Goal: Information Seeking & Learning: Learn about a topic

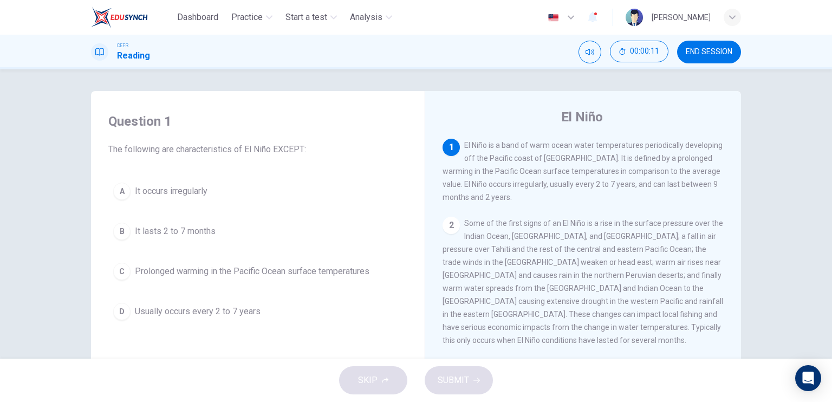
click at [574, 153] on div "1 El Niño is a band of warm ocean water temperatures periodically developing of…" at bounding box center [584, 171] width 282 height 65
click at [446, 231] on div "2" at bounding box center [451, 225] width 17 height 17
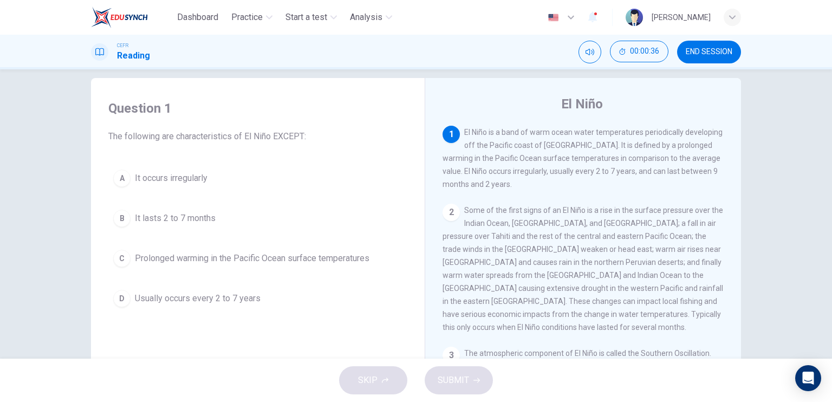
scroll to position [9, 0]
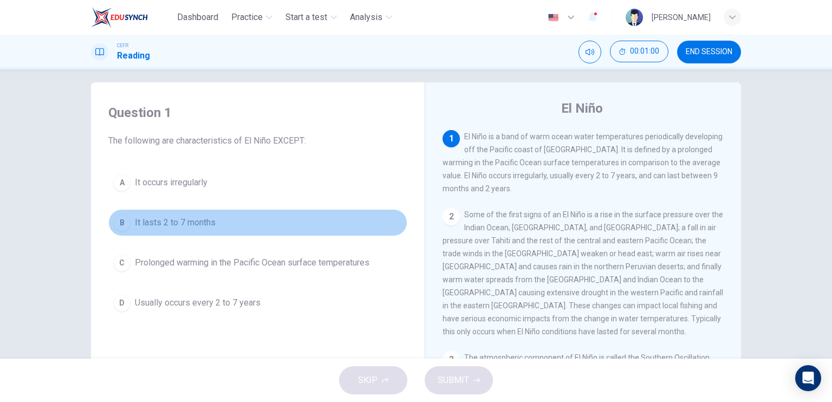
click at [152, 230] on button "B It lasts 2 to 7 months" at bounding box center [257, 222] width 299 height 27
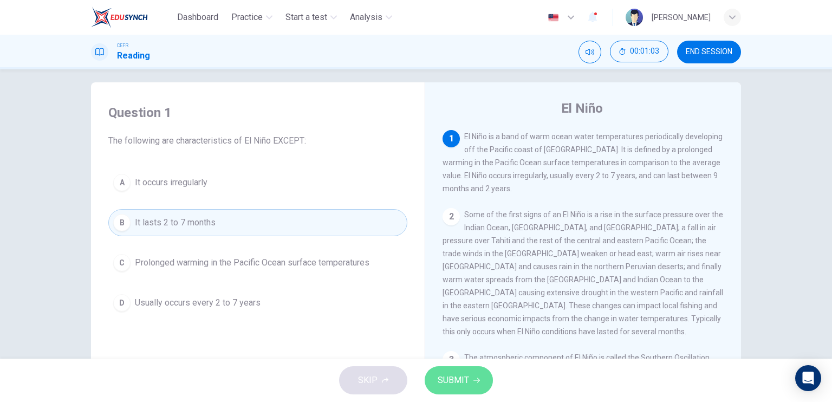
click at [456, 379] on span "SUBMIT" at bounding box center [453, 380] width 31 height 15
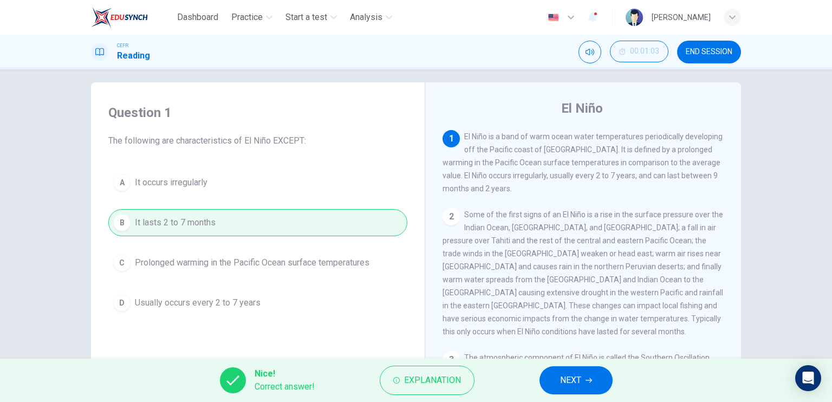
click at [562, 375] on span "NEXT" at bounding box center [570, 380] width 21 height 15
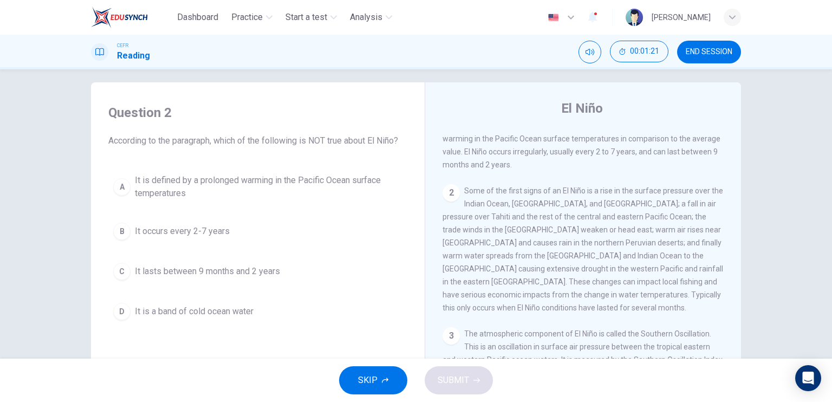
scroll to position [0, 0]
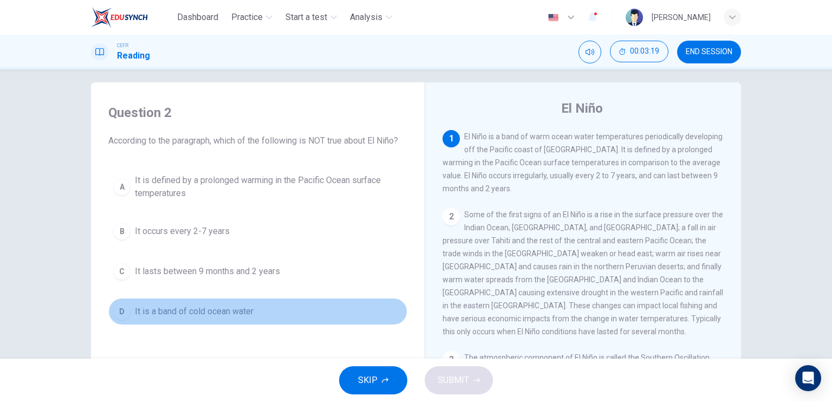
click at [224, 312] on span "It is a band of cold ocean water" at bounding box center [194, 311] width 119 height 13
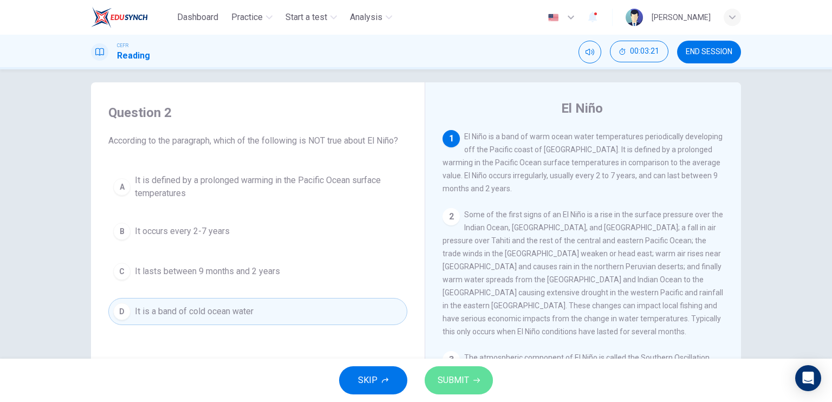
click at [449, 382] on span "SUBMIT" at bounding box center [453, 380] width 31 height 15
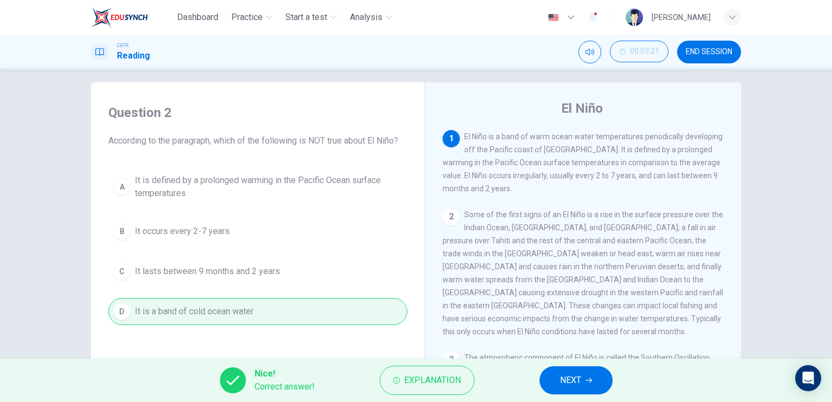
click at [588, 379] on icon "button" at bounding box center [589, 380] width 7 height 7
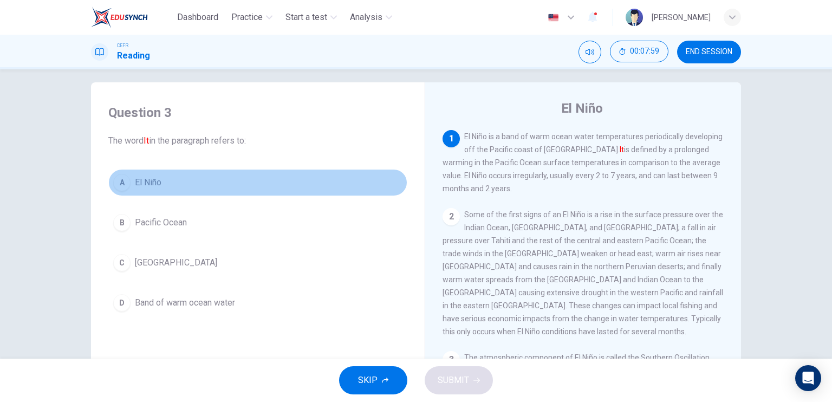
click at [152, 185] on span "El Niño" at bounding box center [148, 182] width 27 height 13
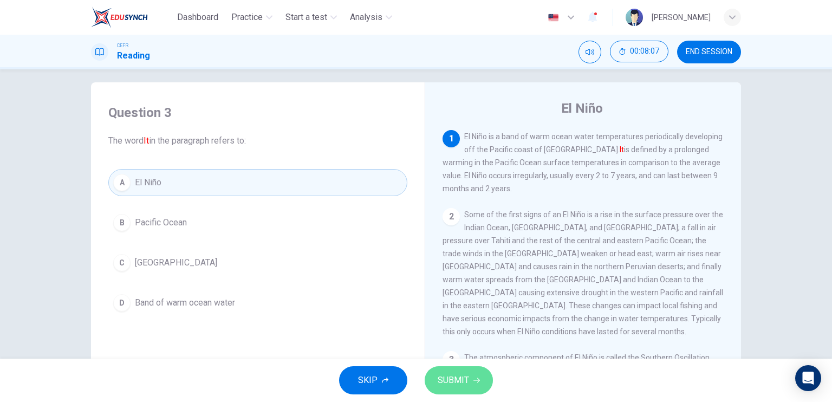
click at [457, 377] on span "SUBMIT" at bounding box center [453, 380] width 31 height 15
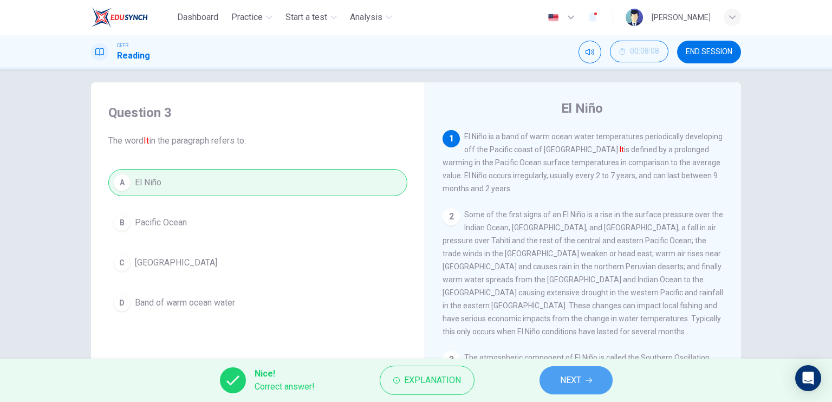
click at [572, 378] on span "NEXT" at bounding box center [570, 380] width 21 height 15
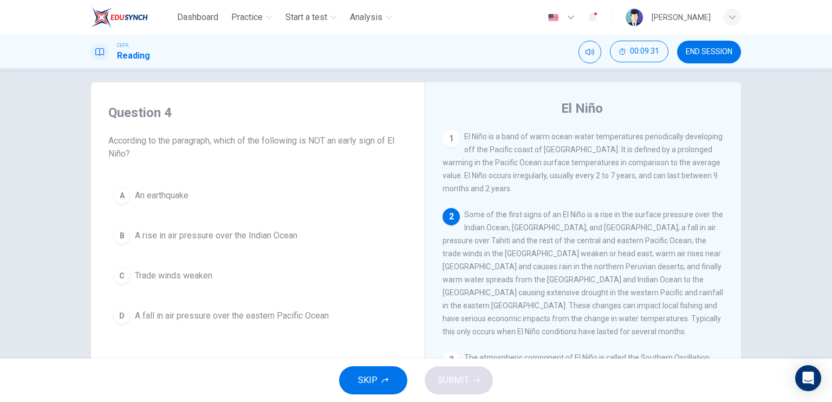
scroll to position [30, 0]
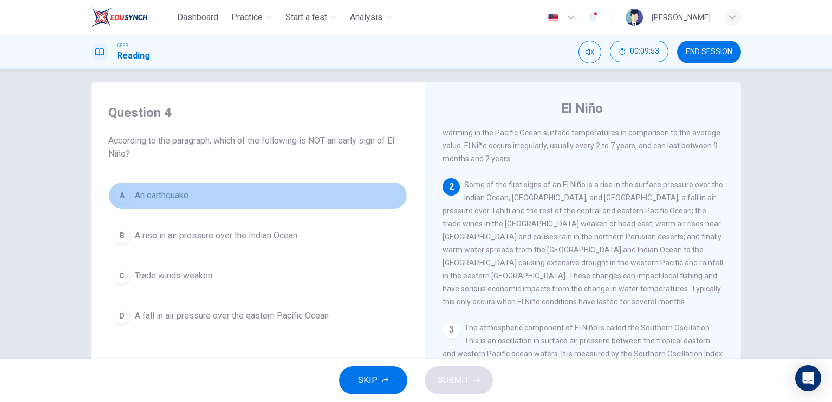
click at [167, 197] on span "An earthquake" at bounding box center [162, 195] width 54 height 13
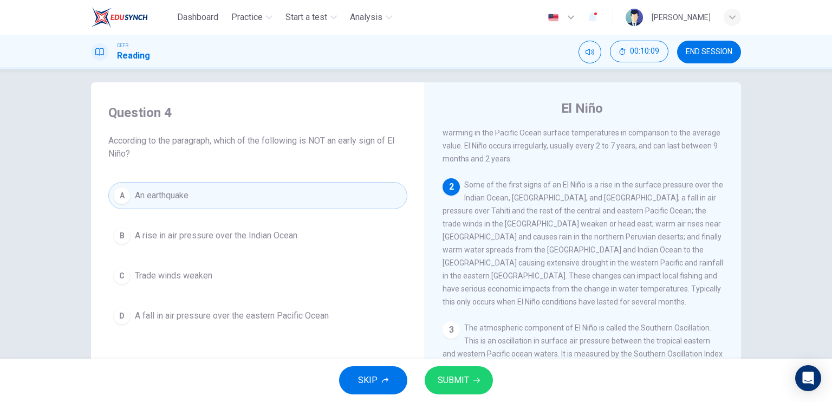
click at [451, 375] on span "SUBMIT" at bounding box center [453, 380] width 31 height 15
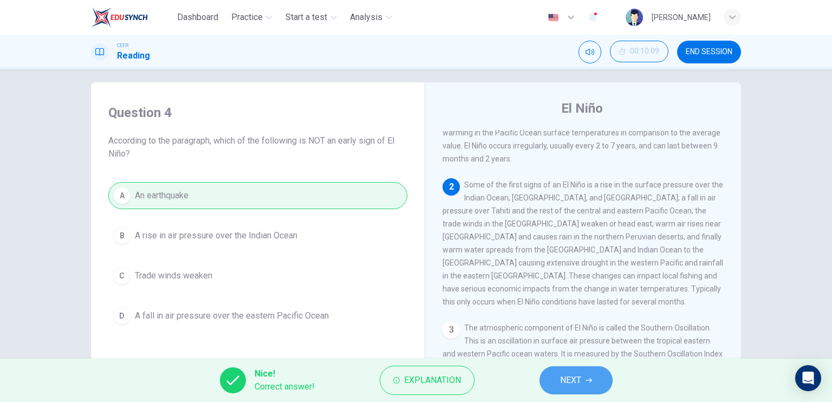
click at [552, 374] on button "NEXT" at bounding box center [576, 380] width 73 height 28
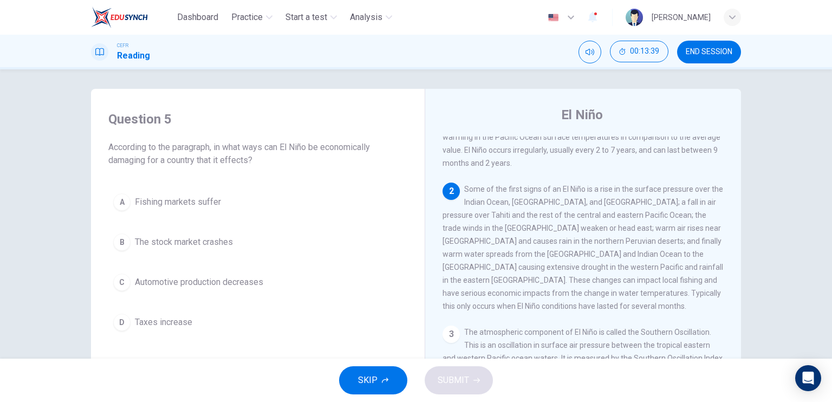
scroll to position [33, 0]
drag, startPoint x: 549, startPoint y: 244, endPoint x: 599, endPoint y: 245, distance: 50.4
click at [599, 245] on span "Some of the first signs of an El Niño is a rise in the surface pressure over th…" at bounding box center [583, 247] width 281 height 126
drag, startPoint x: 599, startPoint y: 245, endPoint x: 635, endPoint y: 243, distance: 35.8
click at [635, 243] on span "Some of the first signs of an El Niño is a rise in the surface pressure over th…" at bounding box center [583, 247] width 281 height 126
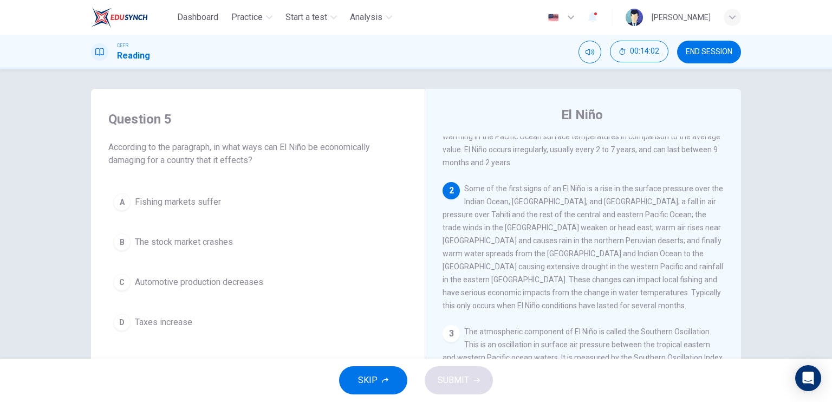
click at [225, 274] on button "C Automotive production decreases" at bounding box center [257, 282] width 299 height 27
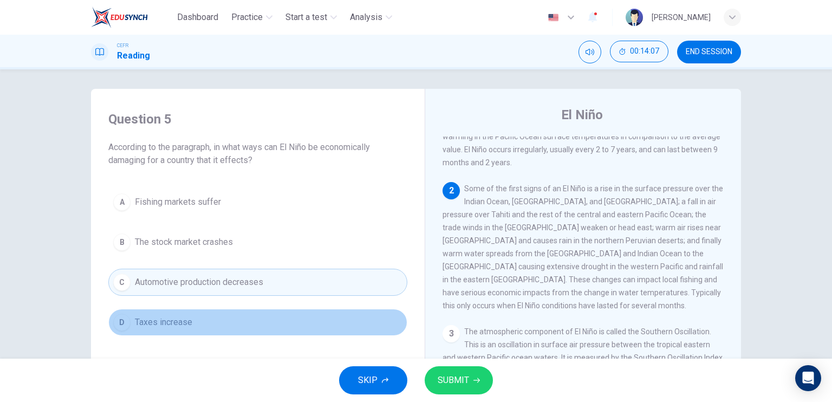
click at [186, 320] on span "Taxes increase" at bounding box center [163, 322] width 57 height 13
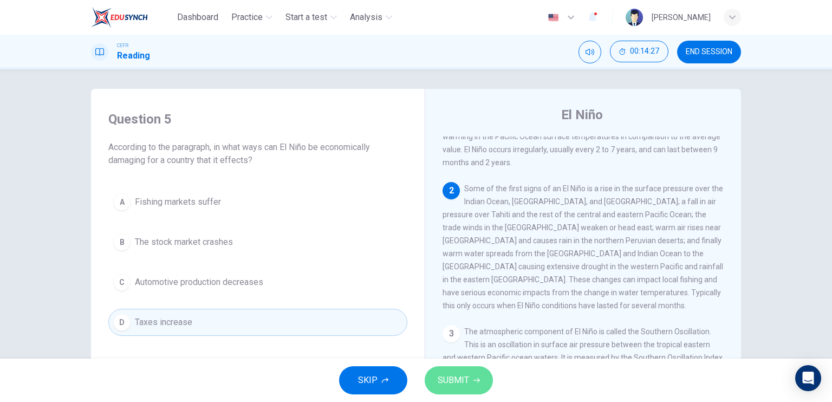
click at [438, 373] on span "SUBMIT" at bounding box center [453, 380] width 31 height 15
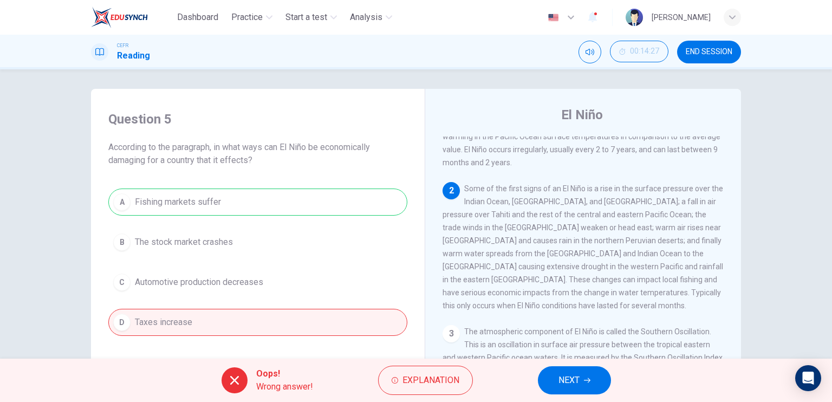
click at [438, 373] on span "Explanation" at bounding box center [431, 380] width 57 height 15
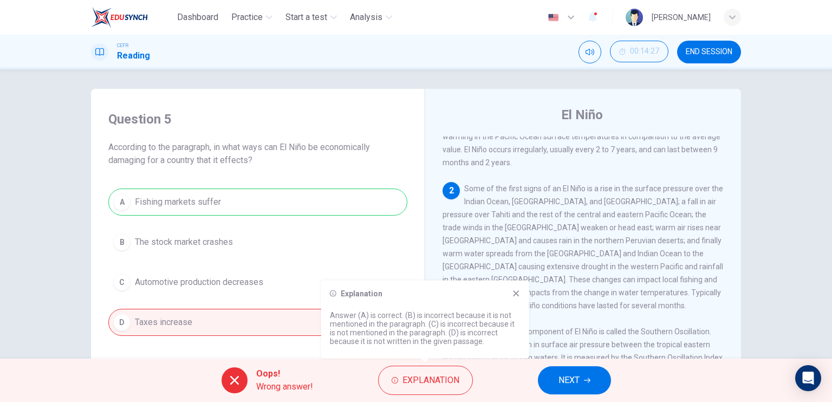
click at [557, 380] on button "NEXT" at bounding box center [574, 380] width 73 height 28
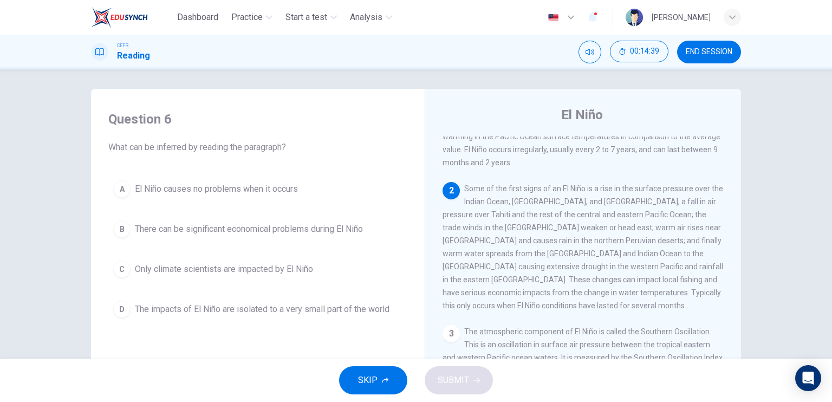
click at [309, 225] on span "There can be significant economical problems during El Niño" at bounding box center [249, 229] width 228 height 13
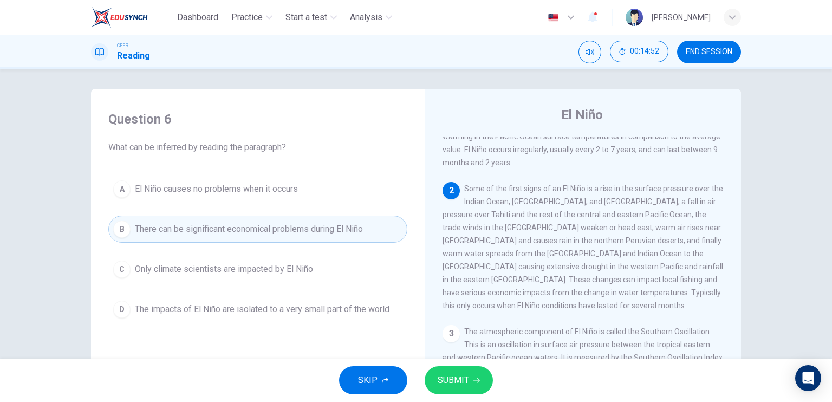
click at [467, 377] on span "SUBMIT" at bounding box center [453, 380] width 31 height 15
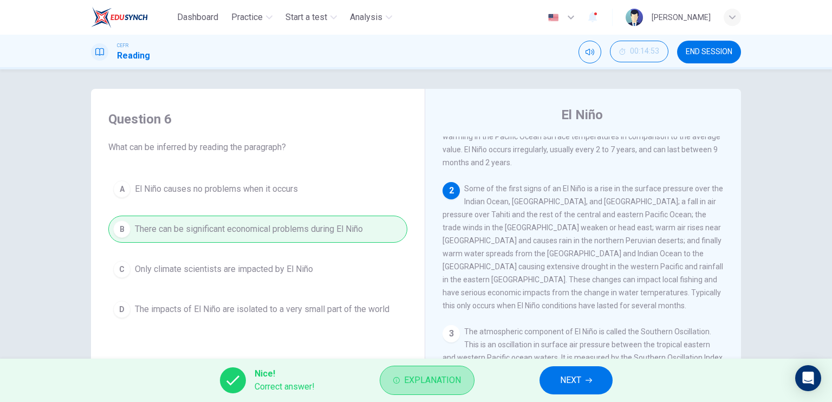
click at [467, 377] on button "Explanation" at bounding box center [427, 380] width 95 height 29
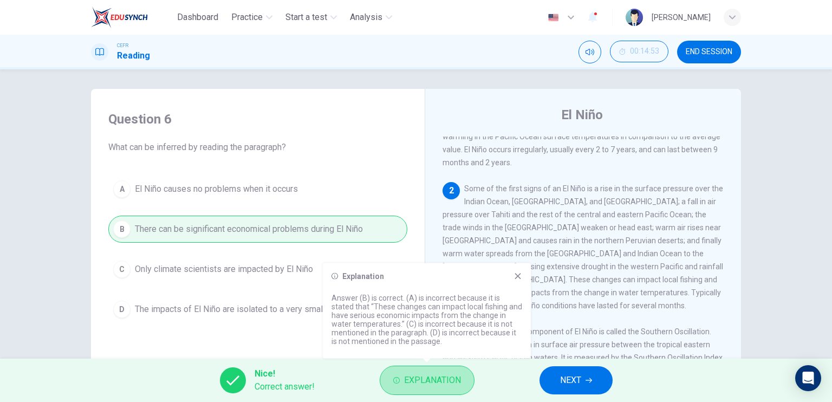
click at [467, 377] on button "Explanation" at bounding box center [427, 380] width 95 height 29
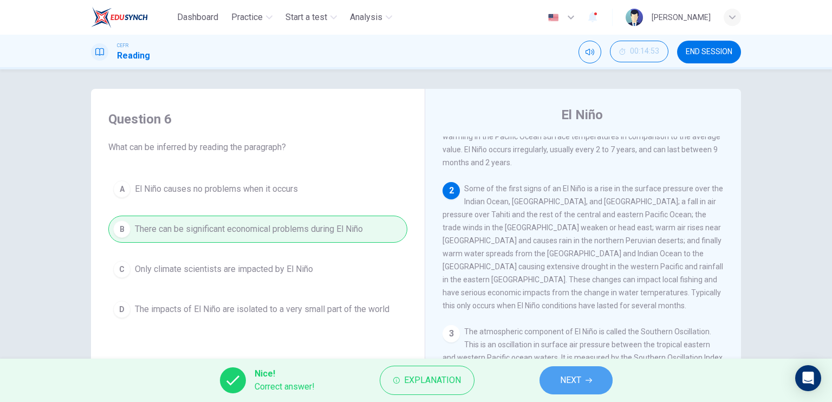
click at [552, 379] on button "NEXT" at bounding box center [576, 380] width 73 height 28
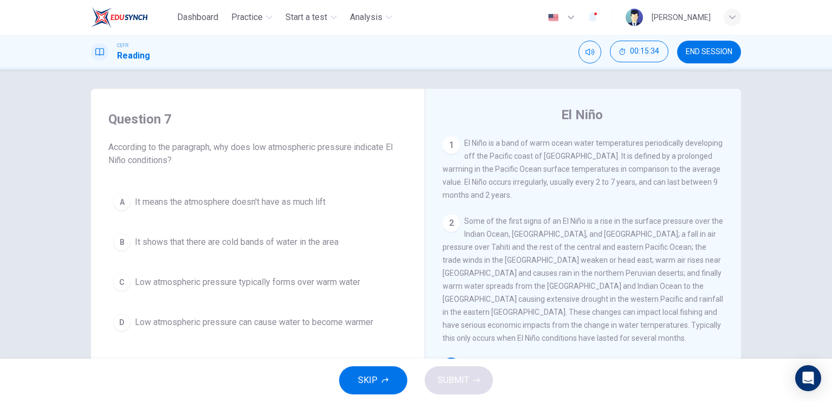
scroll to position [0, 0]
drag, startPoint x: 461, startPoint y: 145, endPoint x: 523, endPoint y: 239, distance: 113.0
click at [523, 239] on div "1 El Niño is a band of warm ocean water temperatures periodically developing of…" at bounding box center [591, 303] width 296 height 329
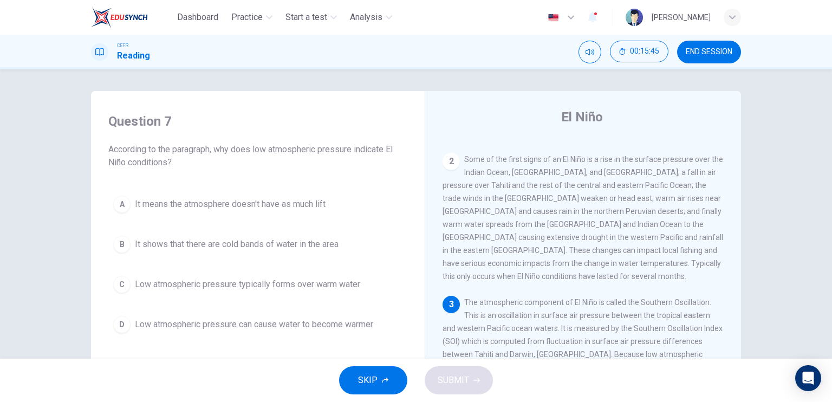
scroll to position [126, 0]
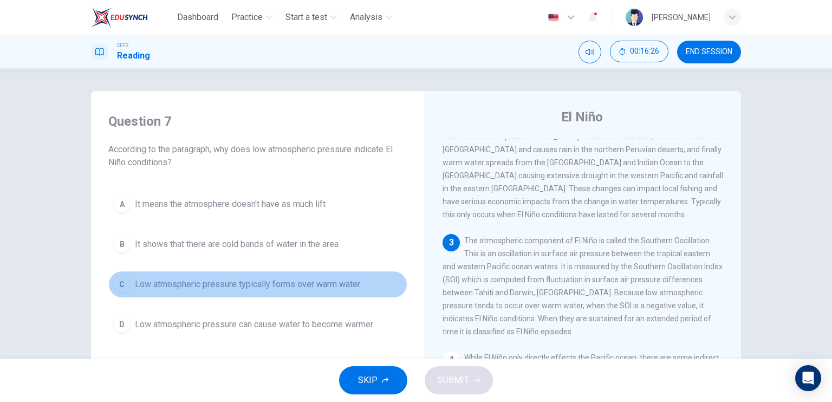
click at [295, 282] on span "Low atmospheric pressure typically forms over warm water" at bounding box center [247, 284] width 225 height 13
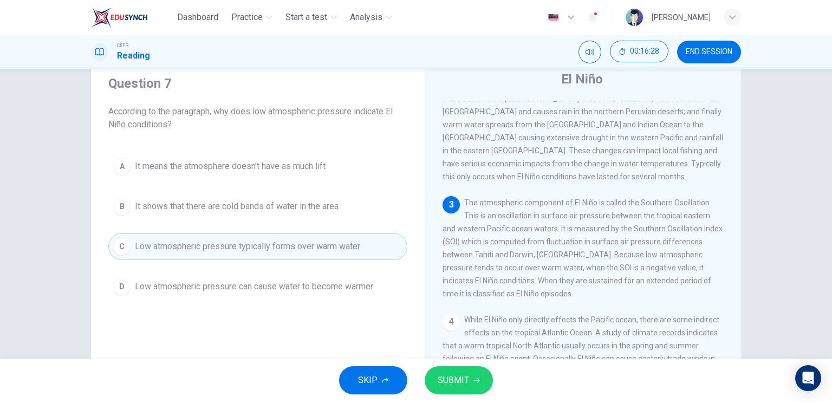
scroll to position [38, 0]
click at [442, 373] on span "SUBMIT" at bounding box center [453, 380] width 31 height 15
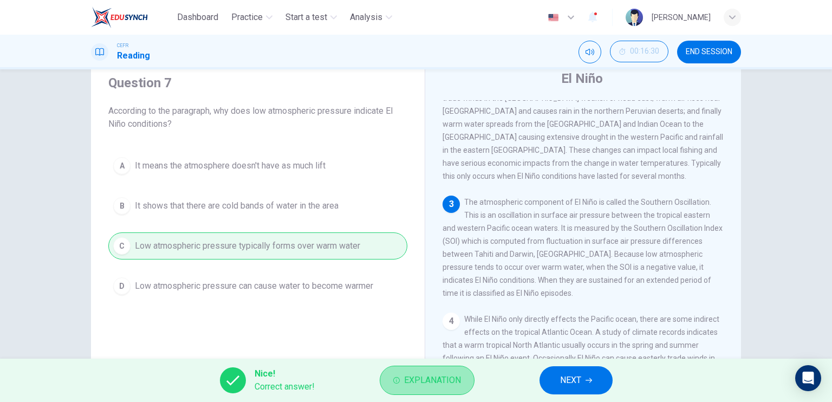
click at [449, 379] on span "Explanation" at bounding box center [432, 380] width 57 height 15
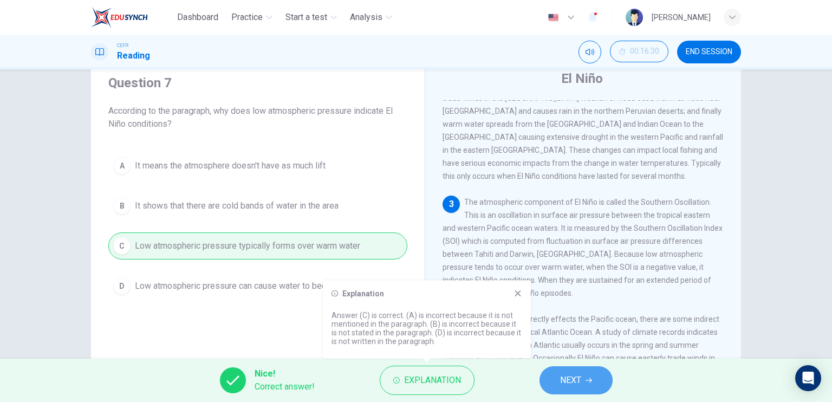
click at [581, 384] on span "NEXT" at bounding box center [570, 380] width 21 height 15
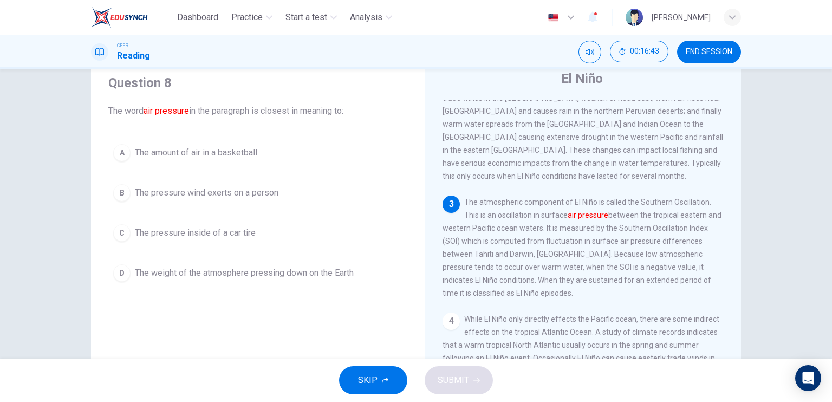
click at [260, 274] on span "The weight of the atmosphere pressing down on the Earth" at bounding box center [244, 273] width 219 height 13
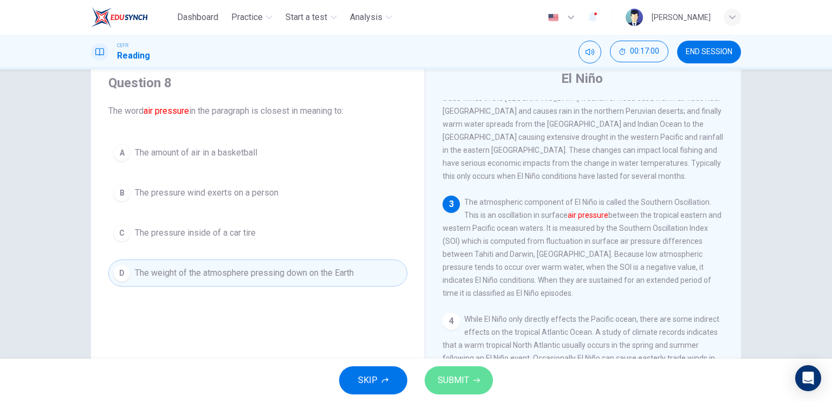
click at [448, 375] on span "SUBMIT" at bounding box center [453, 380] width 31 height 15
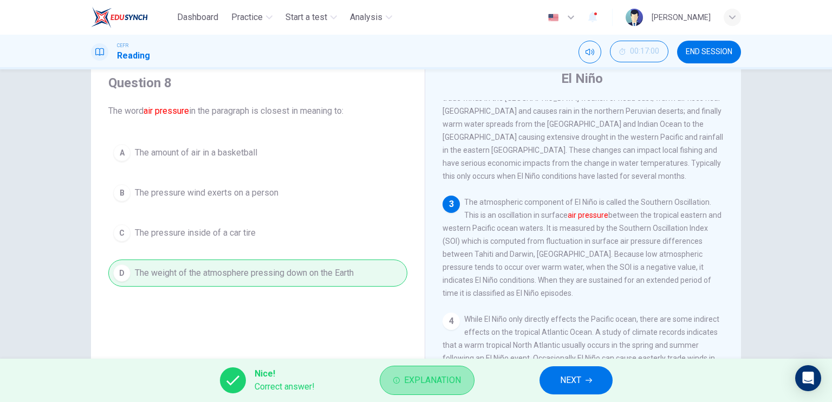
click at [431, 371] on button "Explanation" at bounding box center [427, 380] width 95 height 29
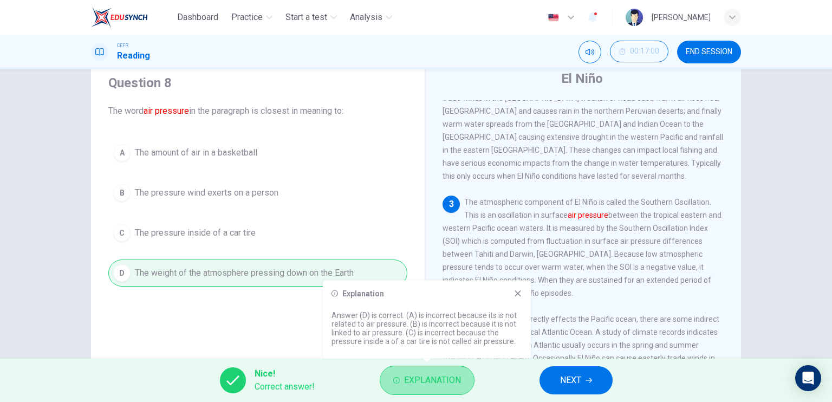
click at [431, 371] on button "Explanation" at bounding box center [427, 380] width 95 height 29
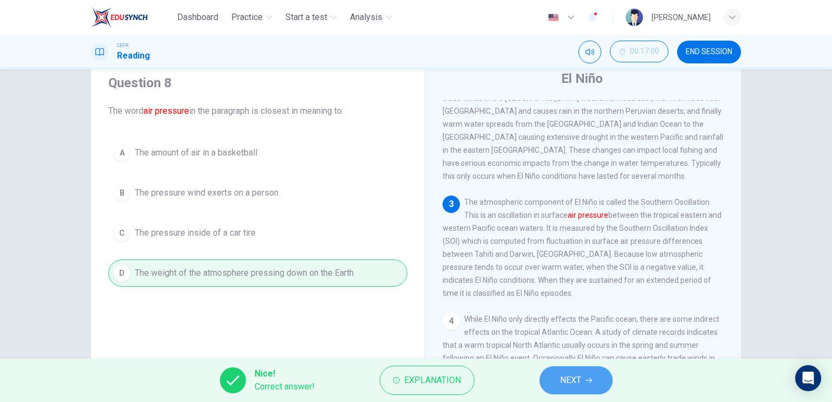
click at [563, 375] on span "NEXT" at bounding box center [570, 380] width 21 height 15
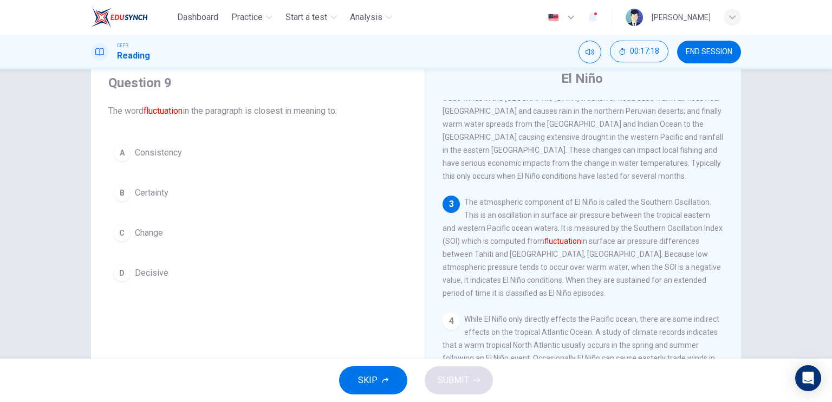
drag, startPoint x: 560, startPoint y: 236, endPoint x: 603, endPoint y: 242, distance: 43.8
click at [603, 242] on div "3 The atmospheric component of El Niño is called the Southern Oscillation. This…" at bounding box center [584, 248] width 282 height 104
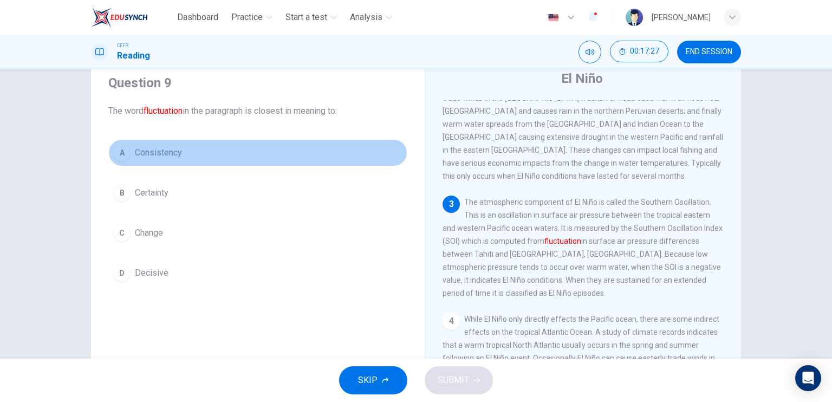
click at [168, 163] on button "A Consistency" at bounding box center [257, 152] width 299 height 27
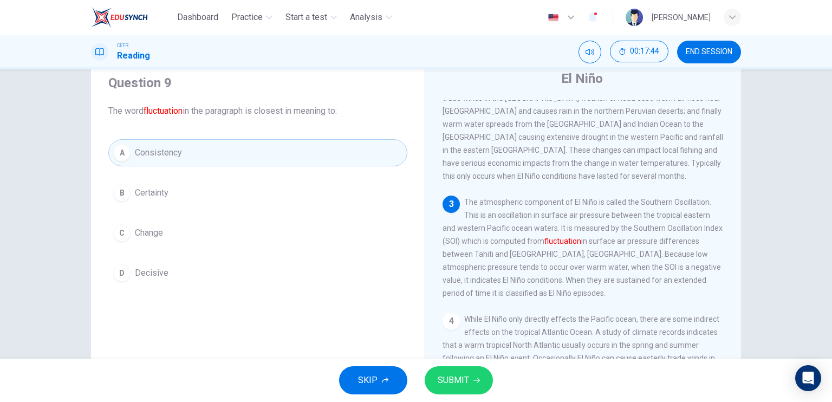
drag, startPoint x: 568, startPoint y: 234, endPoint x: 606, endPoint y: 236, distance: 38.0
click at [606, 236] on span "The atmospheric component of El Niño is called the Southern Oscillation. This i…" at bounding box center [583, 248] width 280 height 100
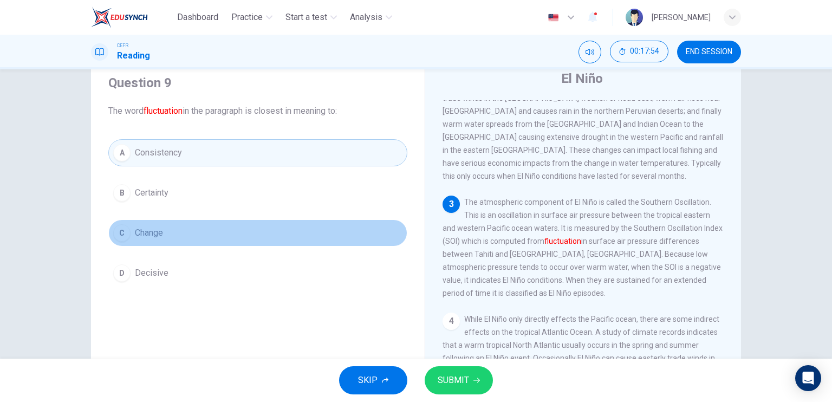
click at [171, 236] on button "C Change" at bounding box center [257, 232] width 299 height 27
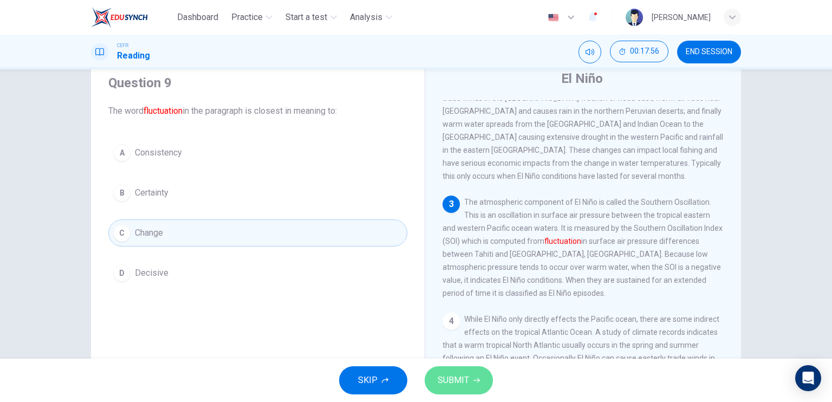
click at [453, 379] on span "SUBMIT" at bounding box center [453, 380] width 31 height 15
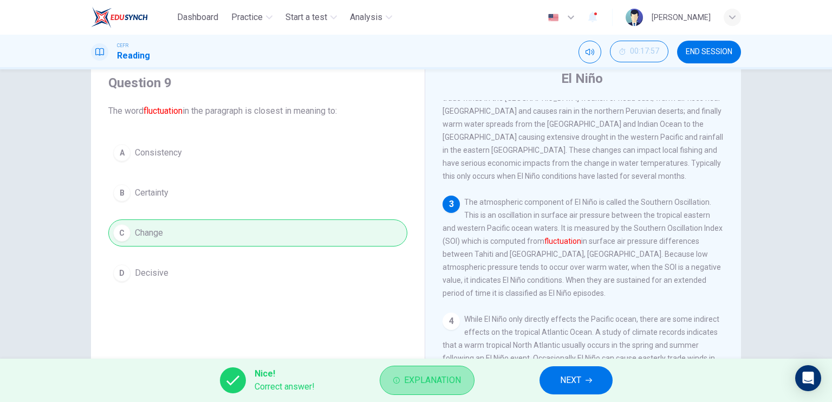
click at [439, 375] on span "Explanation" at bounding box center [432, 380] width 57 height 15
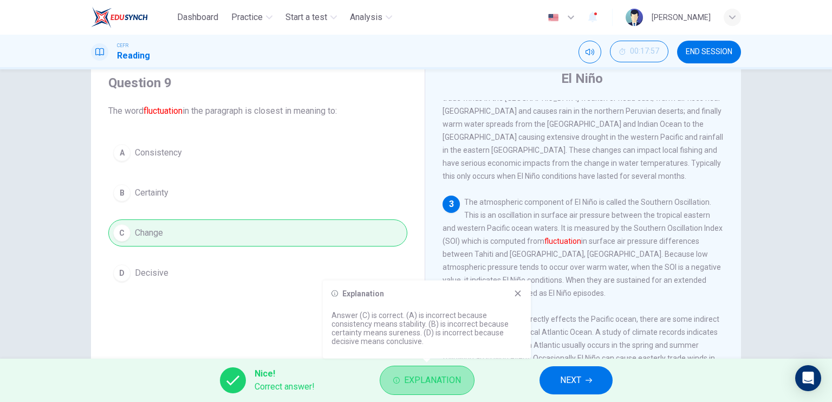
click at [439, 375] on span "Explanation" at bounding box center [432, 380] width 57 height 15
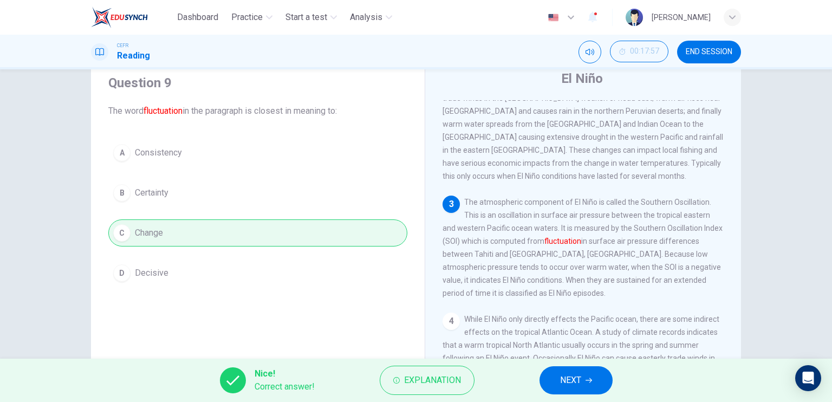
click at [578, 375] on span "NEXT" at bounding box center [570, 380] width 21 height 15
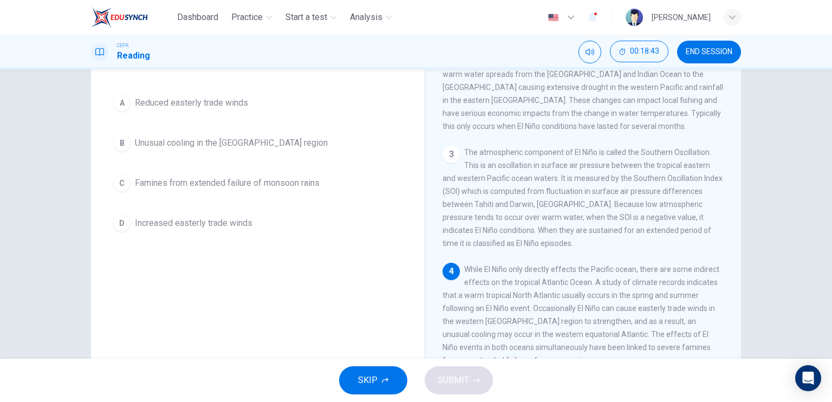
scroll to position [92, 0]
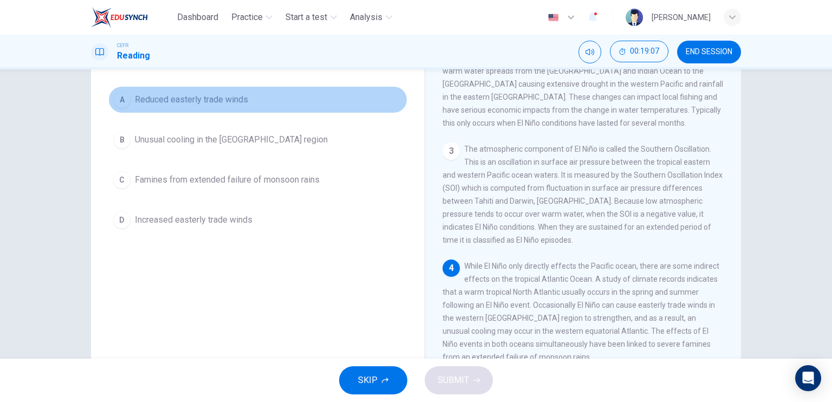
click at [219, 102] on span "Reduced easterly trade winds" at bounding box center [191, 99] width 113 height 13
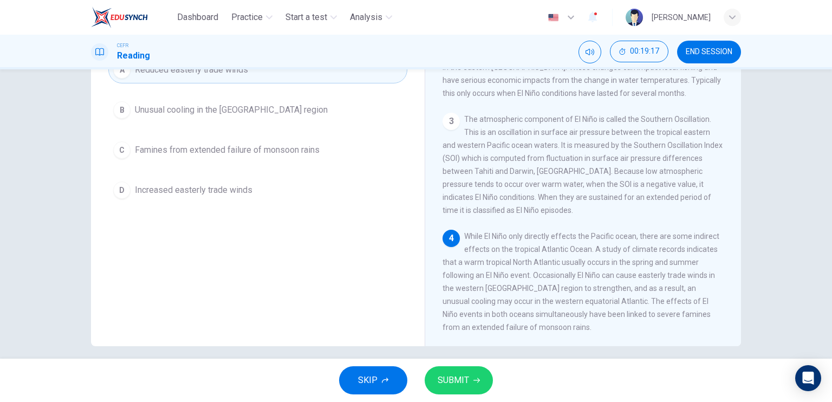
scroll to position [130, 0]
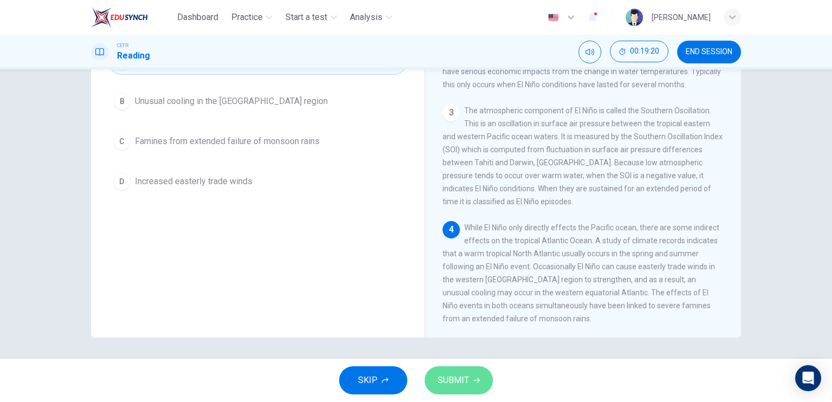
click at [471, 375] on button "SUBMIT" at bounding box center [459, 380] width 68 height 28
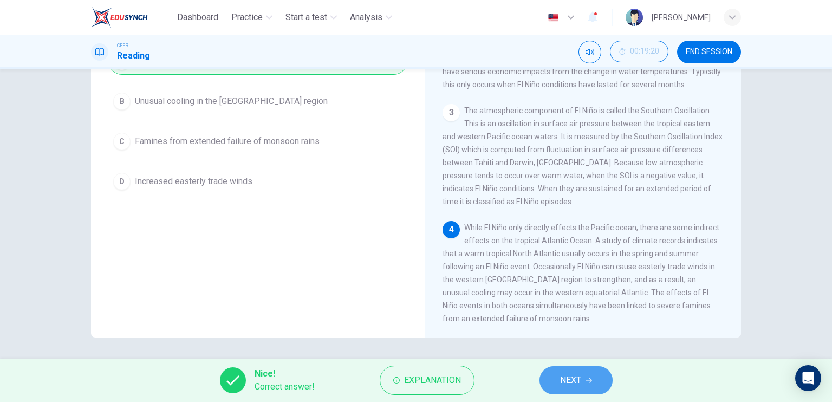
click at [588, 385] on button "NEXT" at bounding box center [576, 380] width 73 height 28
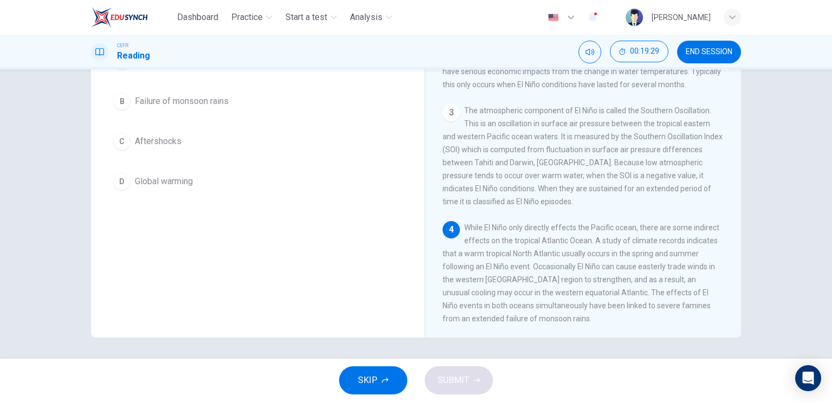
scroll to position [15, 0]
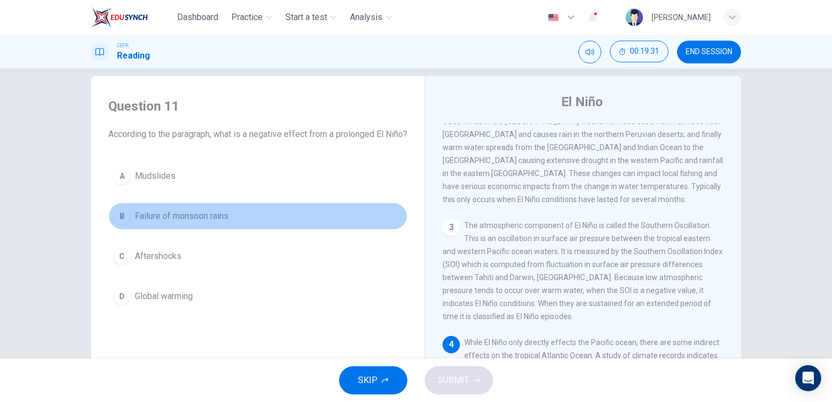
click at [218, 223] on span "Failure of monsoon rains" at bounding box center [182, 216] width 94 height 13
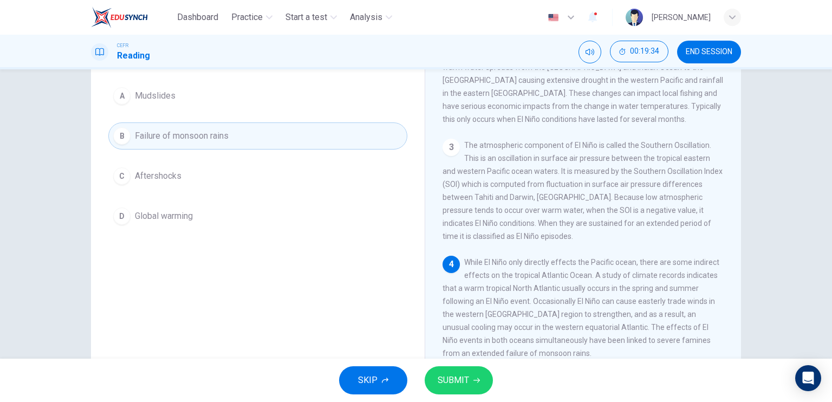
scroll to position [97, 0]
click at [465, 381] on span "SUBMIT" at bounding box center [453, 380] width 31 height 15
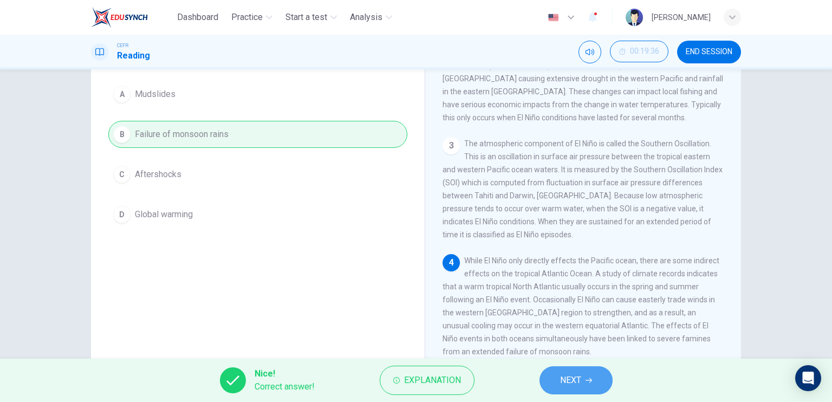
click at [569, 380] on span "NEXT" at bounding box center [570, 380] width 21 height 15
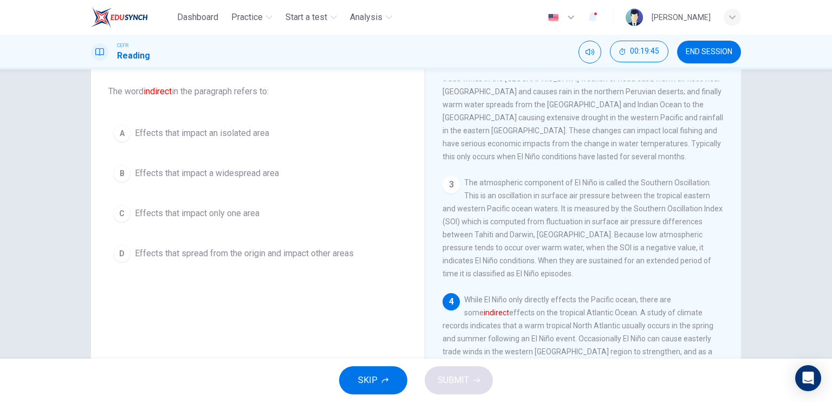
scroll to position [56, 0]
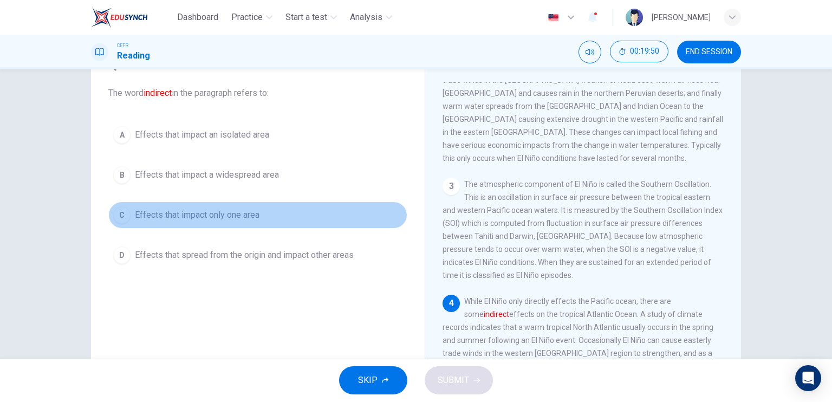
click at [239, 213] on span "Effects that impact only one area" at bounding box center [197, 215] width 125 height 13
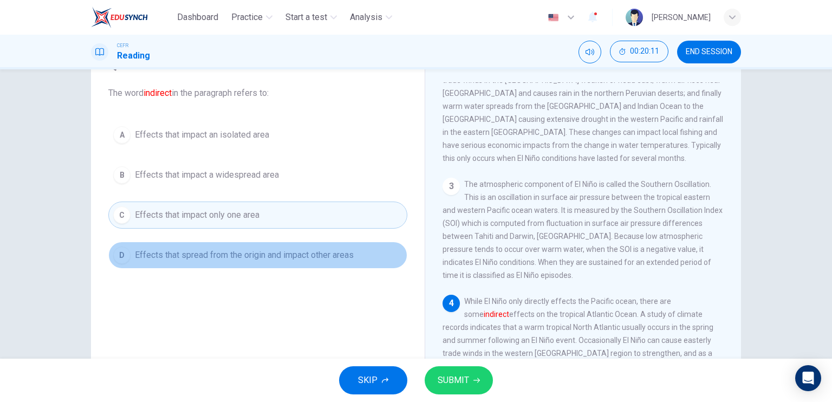
click at [291, 258] on span "Effects that spread from the origin and impact other areas" at bounding box center [244, 255] width 219 height 13
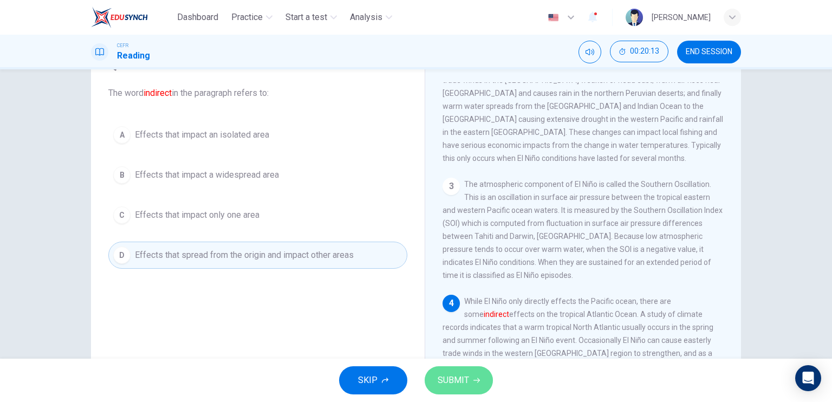
click at [458, 385] on span "SUBMIT" at bounding box center [453, 380] width 31 height 15
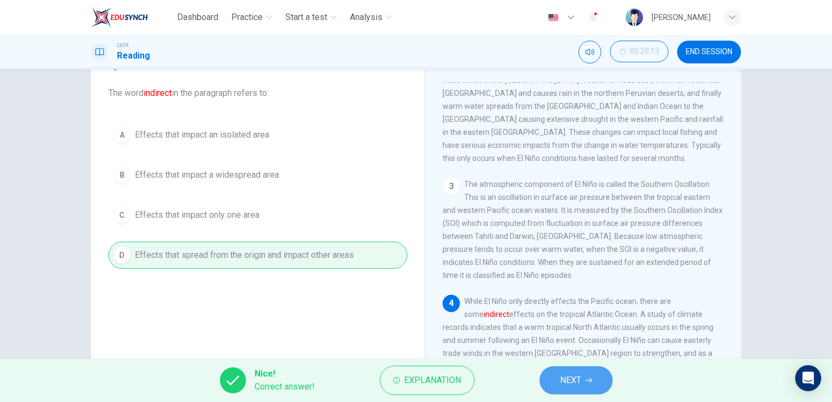
click at [562, 379] on span "NEXT" at bounding box center [570, 380] width 21 height 15
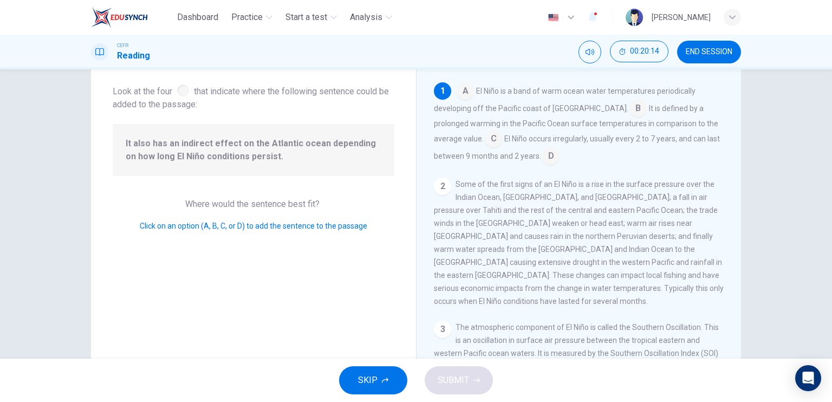
scroll to position [20, 0]
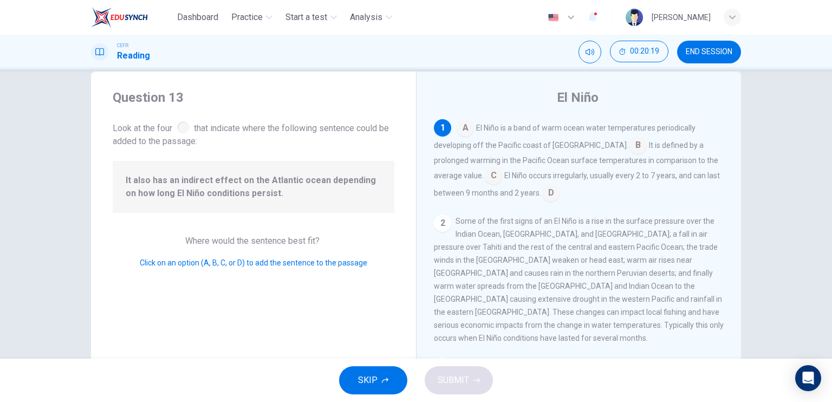
drag, startPoint x: 120, startPoint y: 177, endPoint x: 297, endPoint y: 182, distance: 177.2
click at [297, 182] on div "It also has an indirect effect on the Atlantic ocean depending on how long El N…" at bounding box center [254, 187] width 282 height 52
click at [278, 195] on span "It also has an indirect effect on the Atlantic ocean depending on how long El N…" at bounding box center [254, 187] width 256 height 26
click at [485, 176] on input at bounding box center [493, 176] width 17 height 17
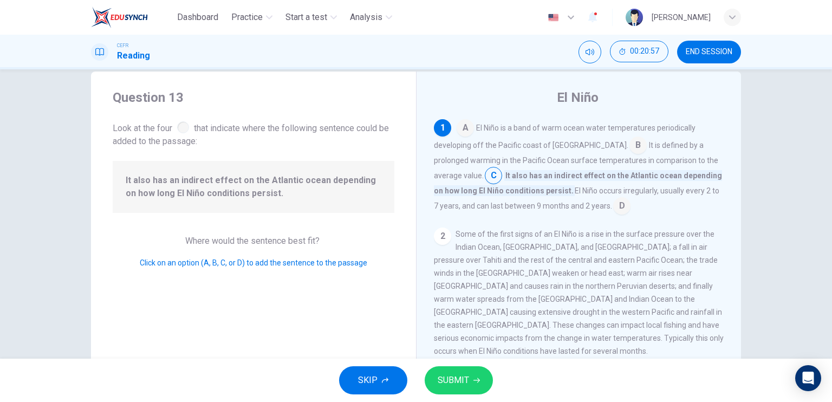
click at [458, 381] on span "SUBMIT" at bounding box center [453, 380] width 31 height 15
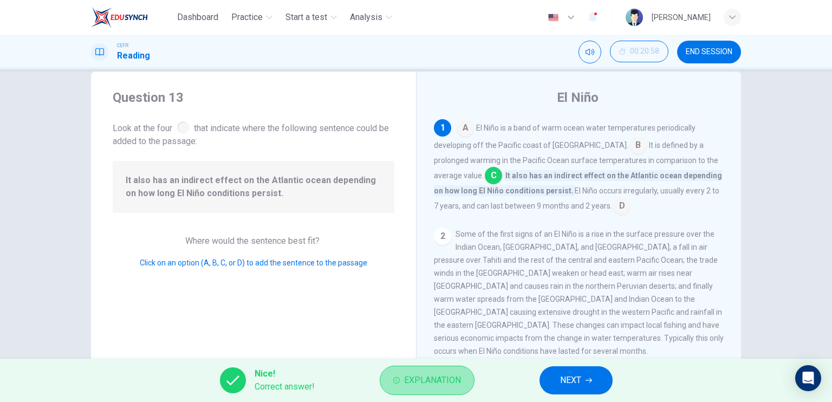
click at [453, 380] on span "Explanation" at bounding box center [432, 380] width 57 height 15
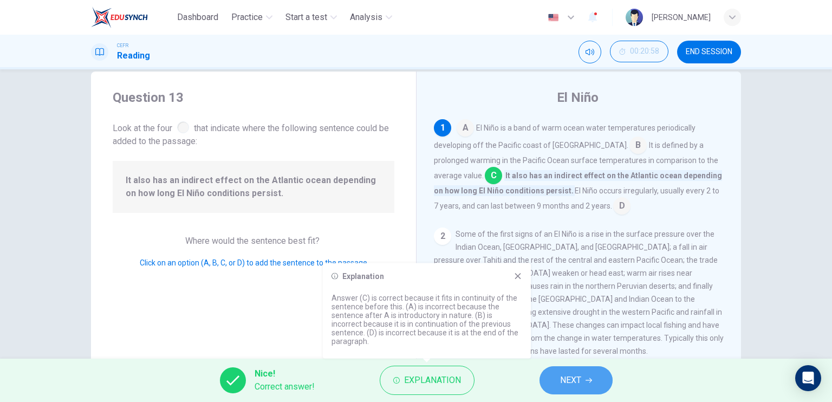
click at [568, 378] on span "NEXT" at bounding box center [570, 380] width 21 height 15
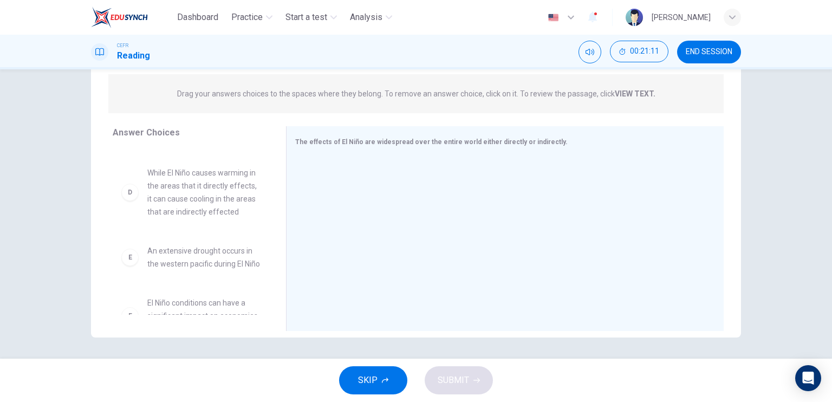
scroll to position [199, 0]
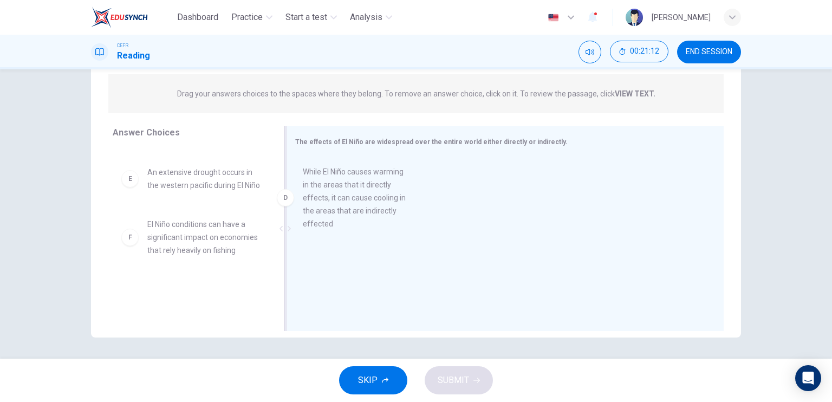
drag, startPoint x: 187, startPoint y: 202, endPoint x: 371, endPoint y: 201, distance: 183.1
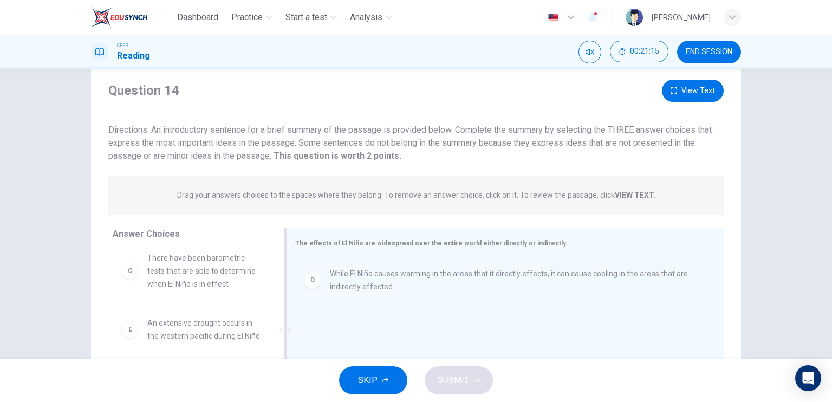
scroll to position [27, 0]
click at [632, 195] on strong "VIEW TEXT." at bounding box center [635, 197] width 41 height 9
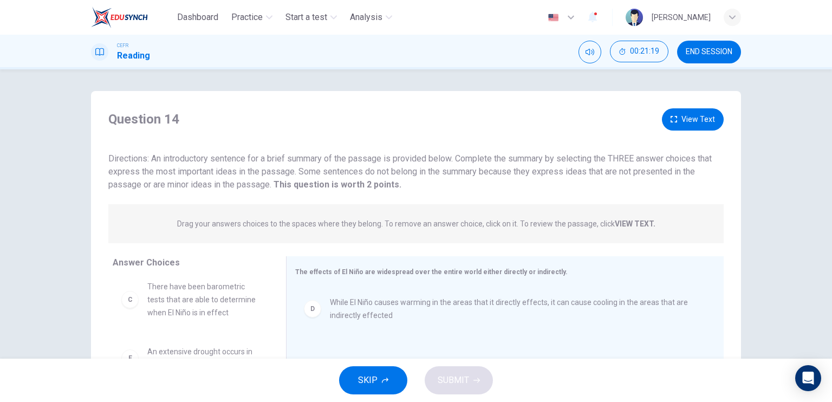
scroll to position [130, 0]
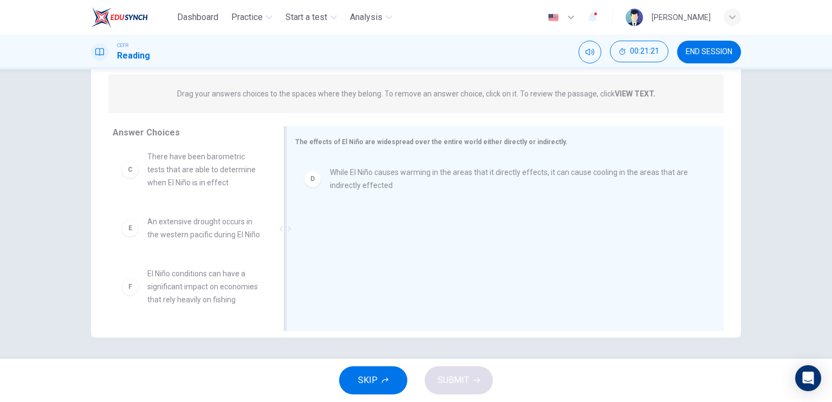
click at [418, 136] on div "The effects of El Niño are widespread over the entire world either directly or …" at bounding box center [498, 142] width 407 height 14
click at [396, 142] on span "The effects of El Niño are widespread over the entire world either directly or …" at bounding box center [431, 142] width 273 height 8
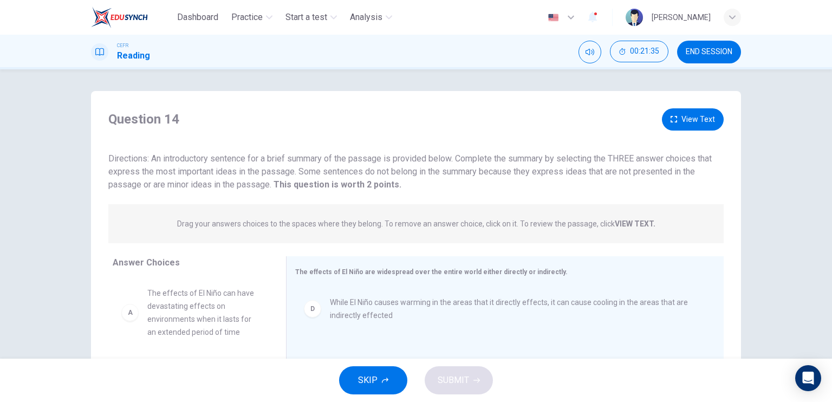
scroll to position [33, 0]
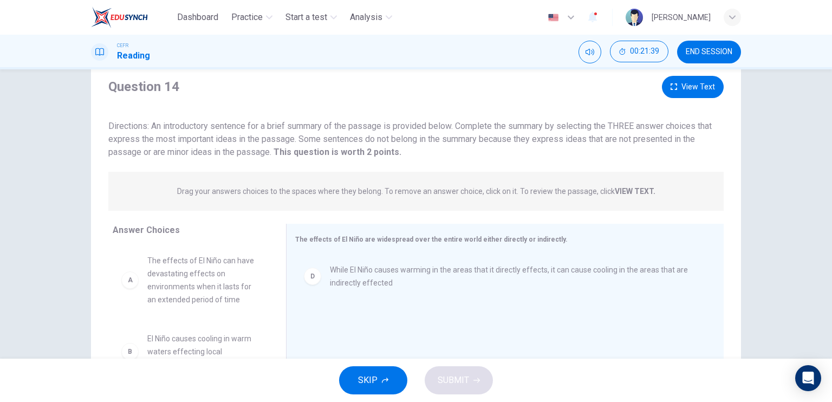
click at [392, 145] on div "Directions: An introductory sentence for a brief summary of the passage is prov…" at bounding box center [415, 139] width 615 height 39
click at [430, 196] on span "Drag your answers choices to the spaces where they belong. To remove an answer …" at bounding box center [416, 191] width 478 height 13
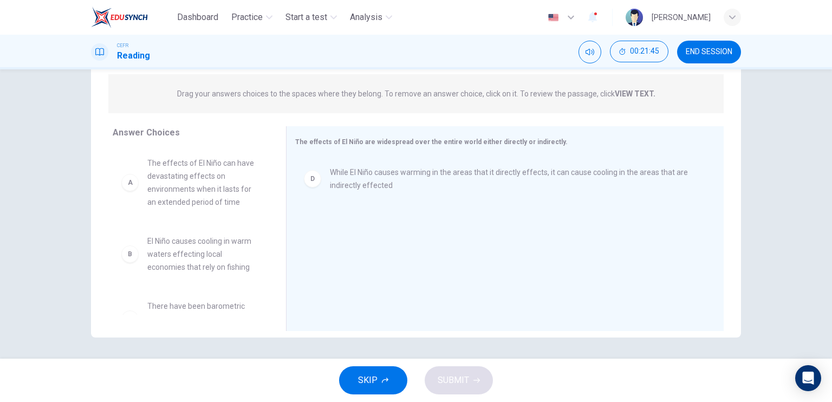
scroll to position [0, 0]
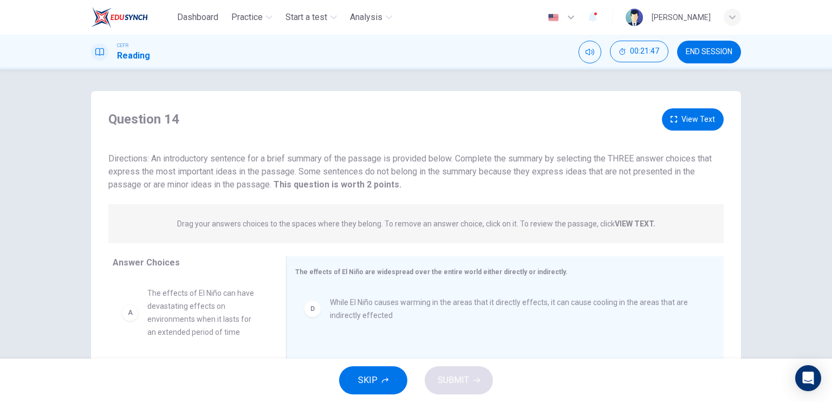
click at [673, 121] on icon "button" at bounding box center [674, 119] width 7 height 7
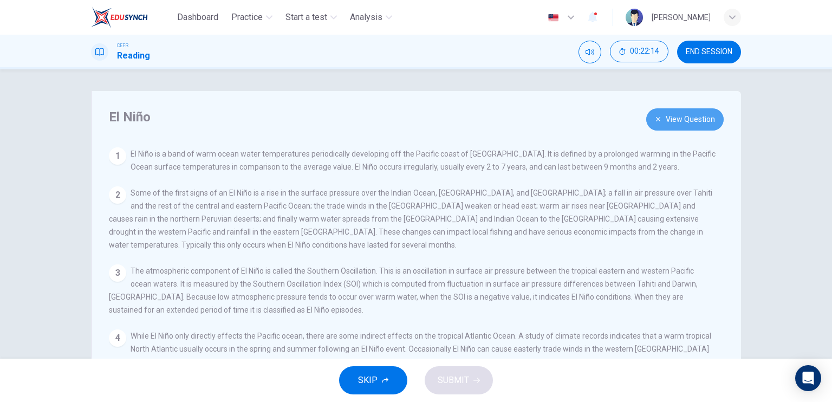
click at [685, 118] on button "View Question" at bounding box center [684, 119] width 77 height 22
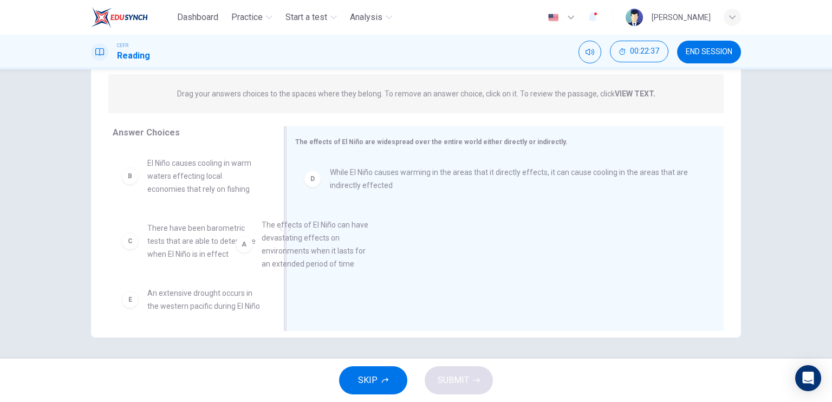
drag, startPoint x: 186, startPoint y: 182, endPoint x: 328, endPoint y: 248, distance: 157.1
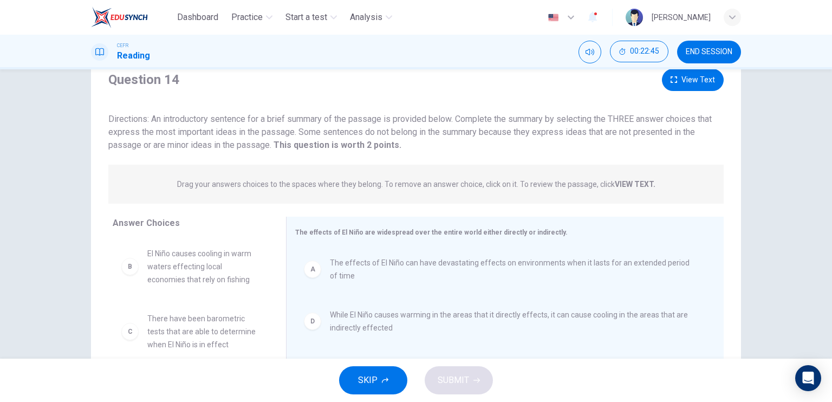
scroll to position [39, 0]
click at [672, 84] on button "View Text" at bounding box center [693, 80] width 62 height 22
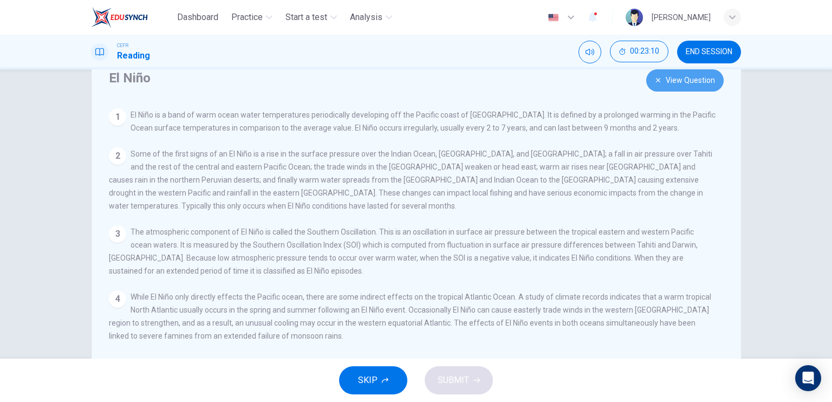
click at [674, 83] on button "View Question" at bounding box center [684, 80] width 77 height 22
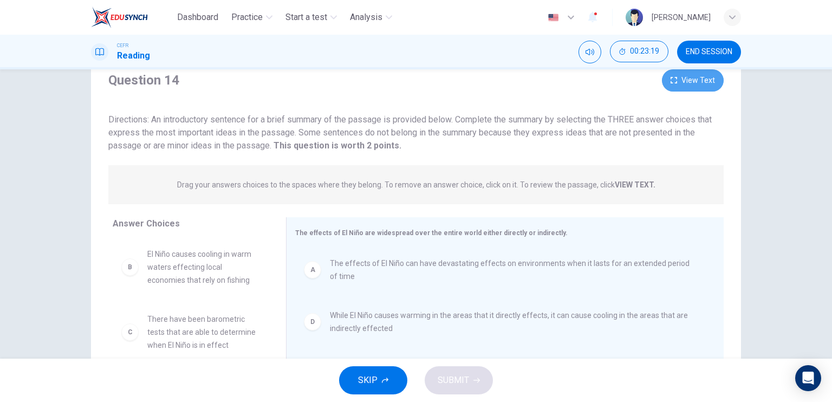
click at [700, 88] on button "View Text" at bounding box center [693, 80] width 62 height 22
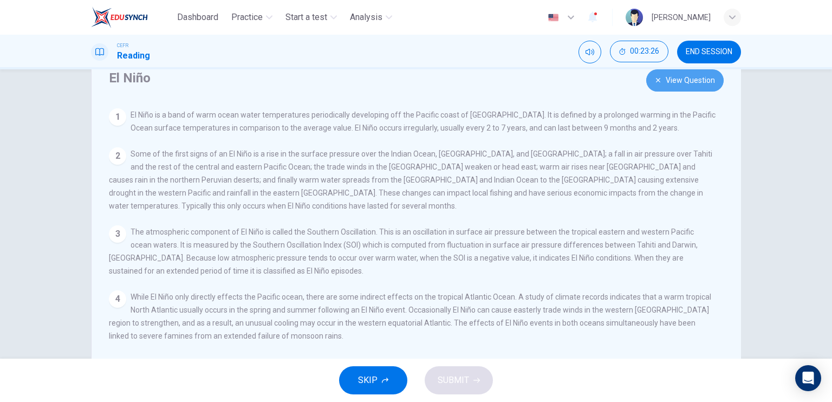
click at [672, 85] on button "View Question" at bounding box center [684, 80] width 77 height 22
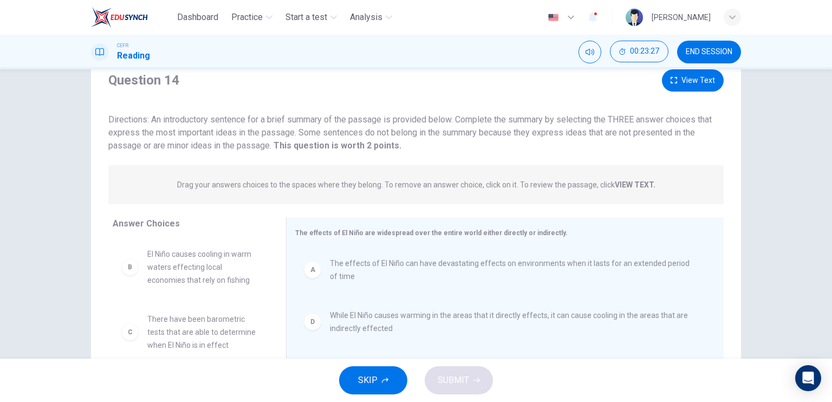
scroll to position [130, 0]
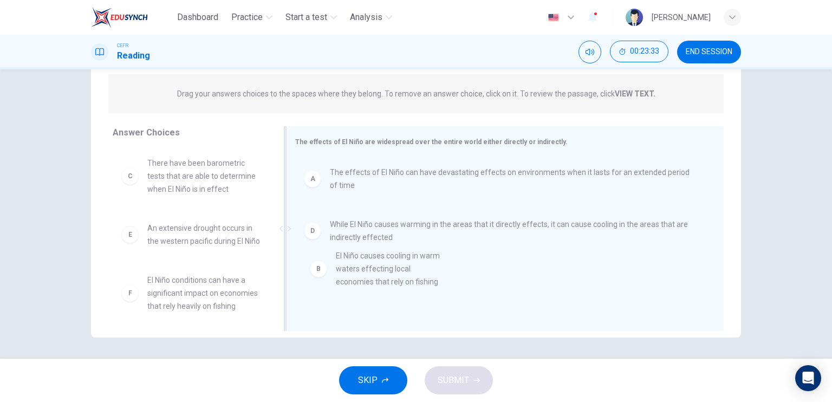
drag, startPoint x: 188, startPoint y: 190, endPoint x: 383, endPoint y: 284, distance: 216.4
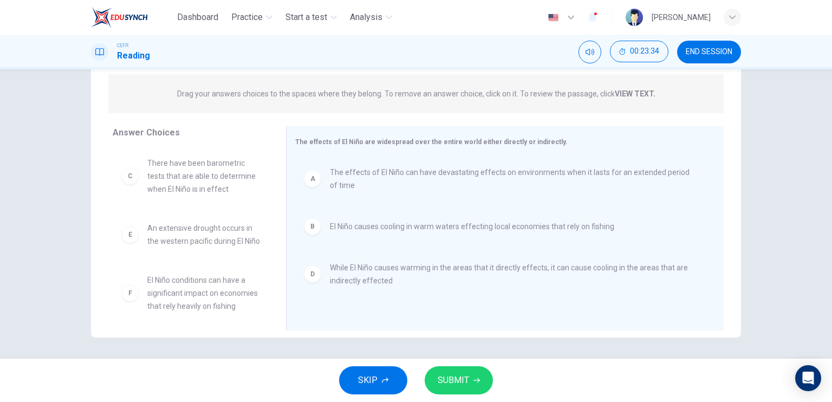
click at [482, 381] on button "SUBMIT" at bounding box center [459, 380] width 68 height 28
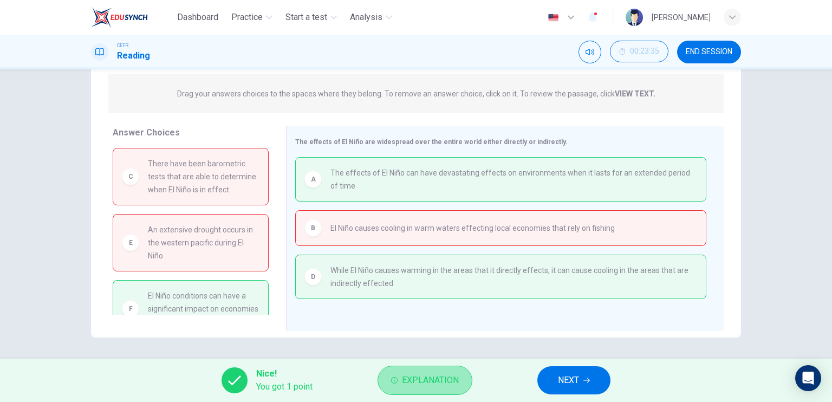
click at [411, 378] on span "Explanation" at bounding box center [430, 380] width 57 height 15
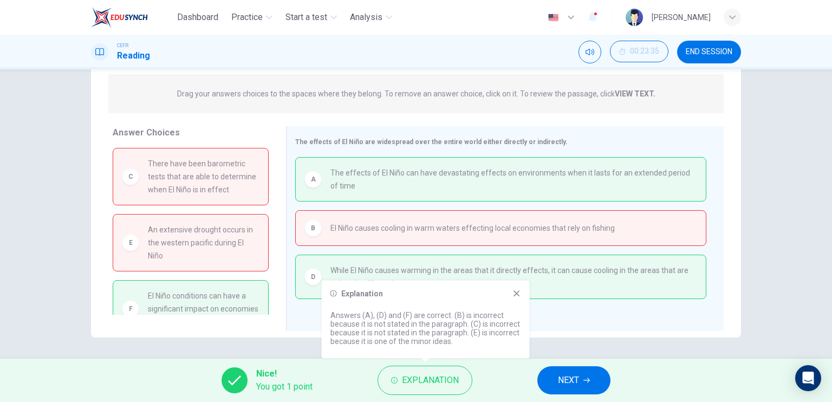
scroll to position [35, 0]
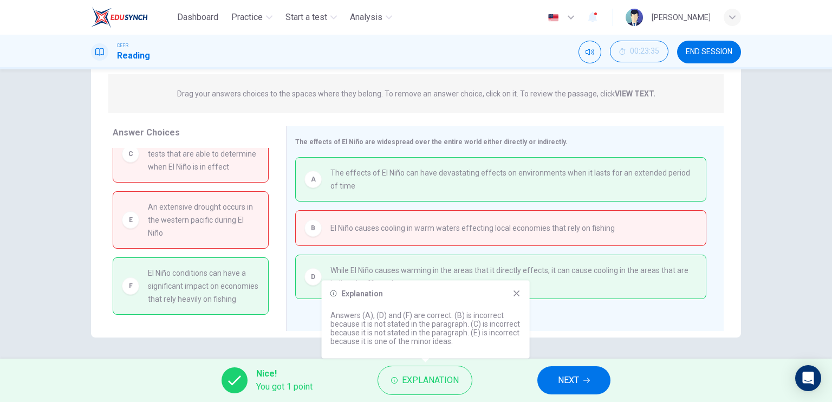
click at [516, 293] on icon at bounding box center [517, 293] width 6 height 6
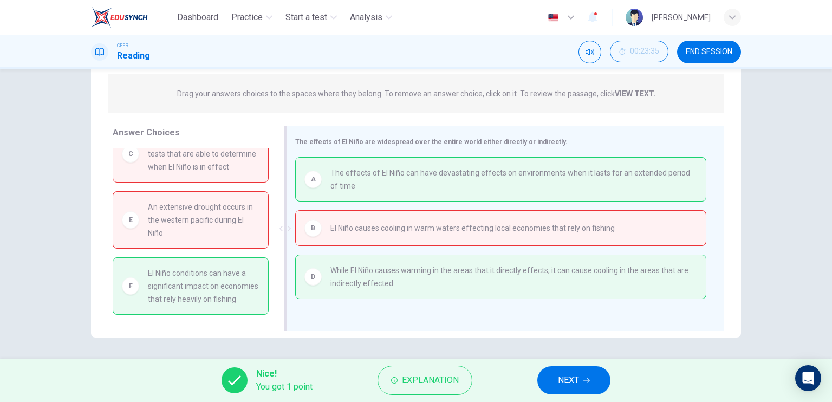
drag, startPoint x: 400, startPoint y: 279, endPoint x: 320, endPoint y: 274, distance: 80.4
click at [320, 274] on div "D While El Niño causes warming in the areas that it directly effects, it can ca…" at bounding box center [500, 277] width 393 height 26
drag, startPoint x: 321, startPoint y: 266, endPoint x: 414, endPoint y: 273, distance: 93.5
click at [414, 273] on div "D While El Niño causes warming in the areas that it directly effects, it can ca…" at bounding box center [500, 277] width 393 height 26
click at [549, 371] on button "NEXT" at bounding box center [573, 380] width 73 height 28
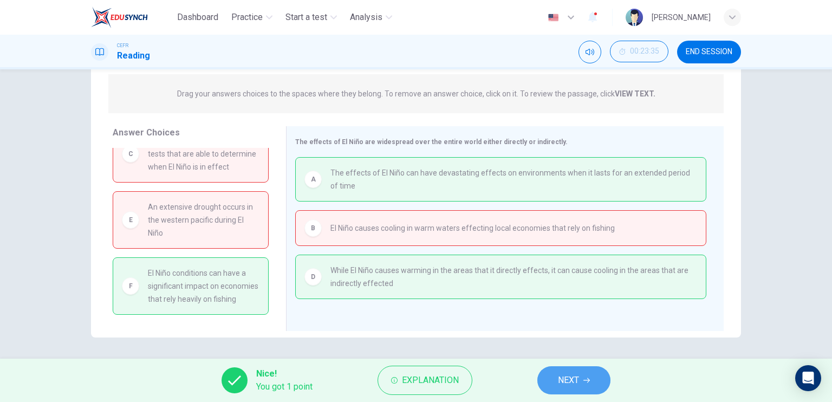
scroll to position [0, 0]
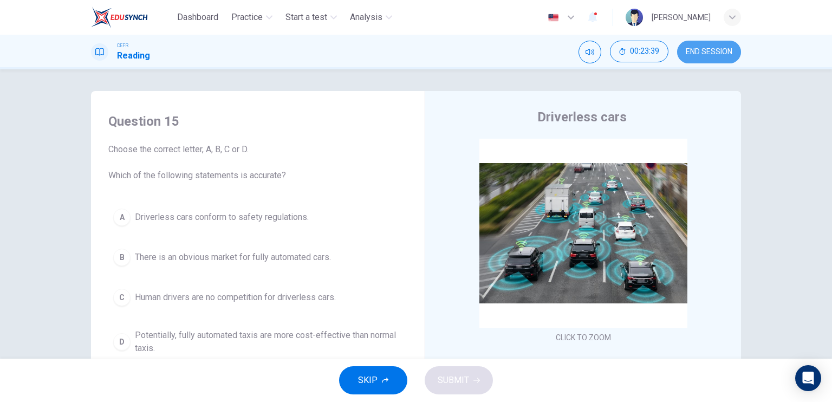
click at [708, 51] on span "END SESSION" at bounding box center [709, 52] width 47 height 9
